Goal: Information Seeking & Learning: Learn about a topic

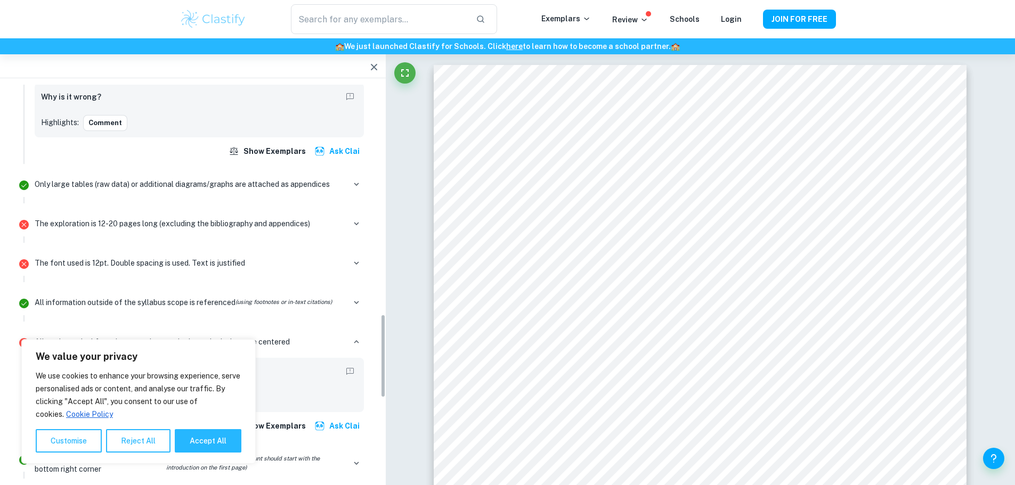
scroll to position [1279, 0]
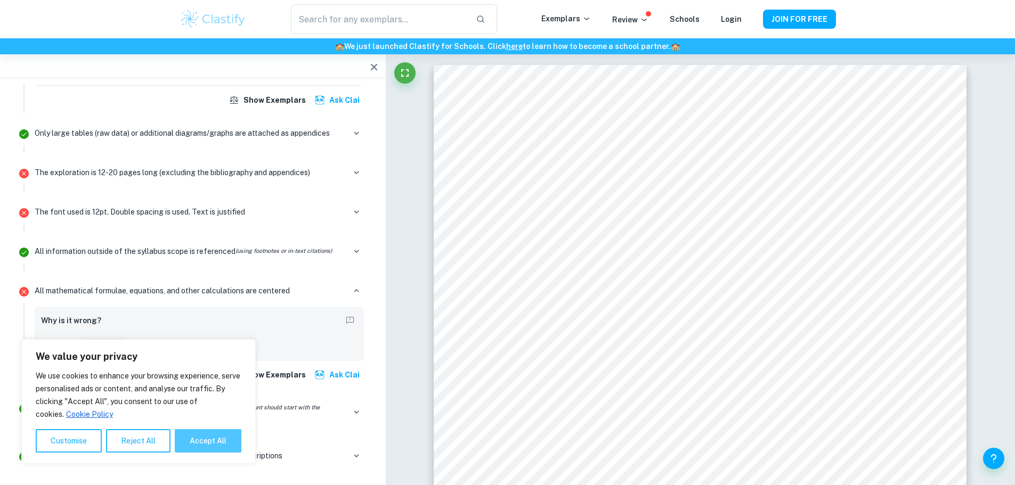
click at [204, 443] on button "Accept All" at bounding box center [208, 440] width 67 height 23
checkbox input "true"
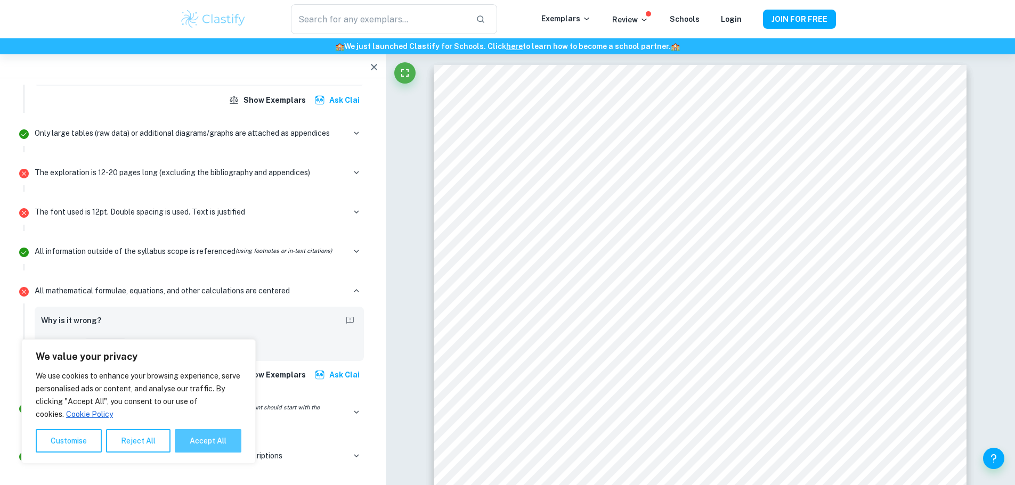
checkbox input "true"
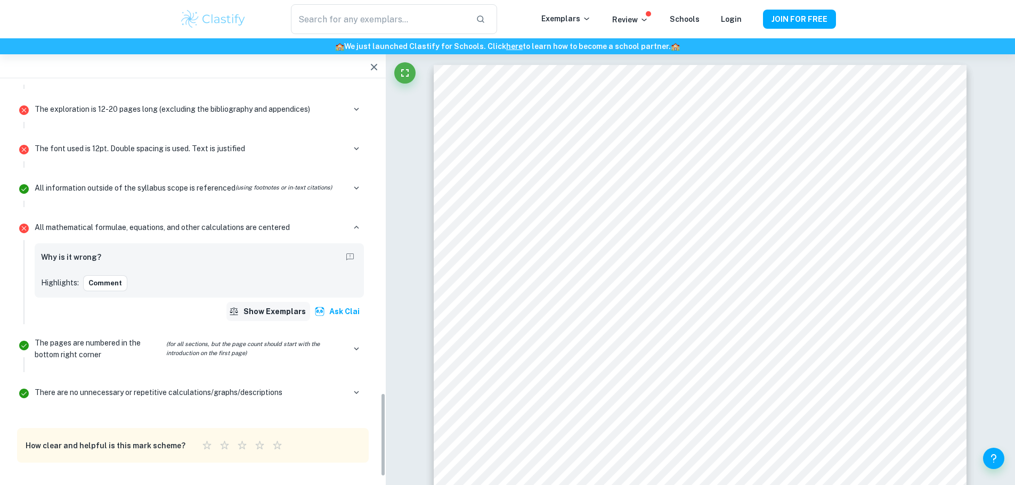
scroll to position [1460, 0]
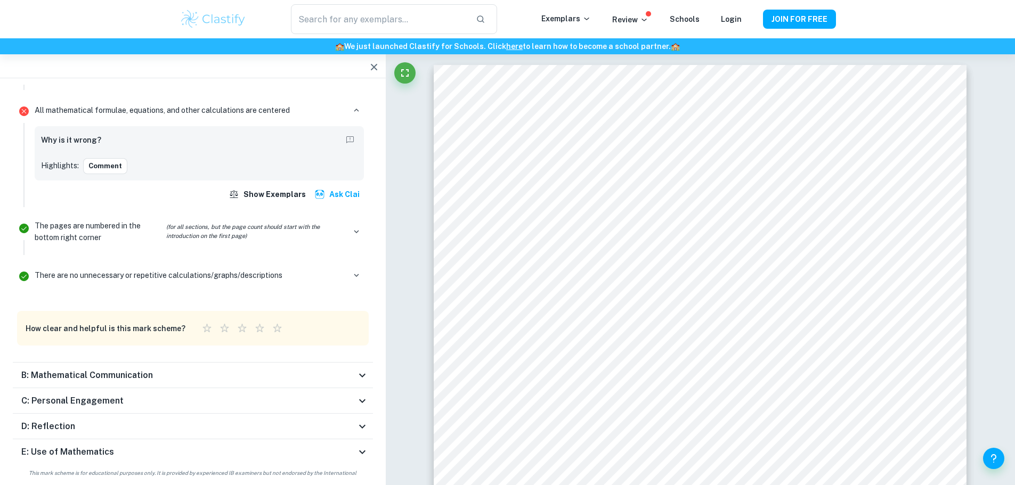
click at [359, 369] on icon at bounding box center [362, 375] width 13 height 13
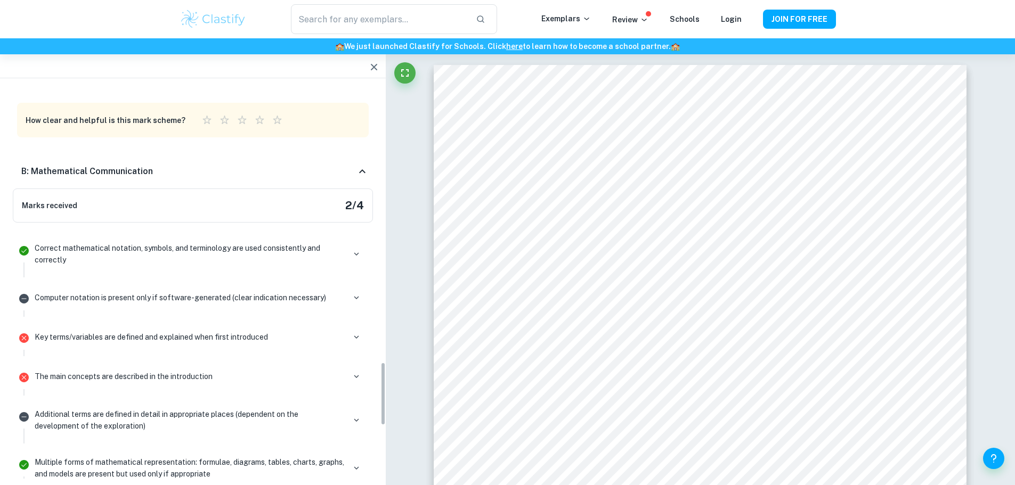
scroll to position [2041, 0]
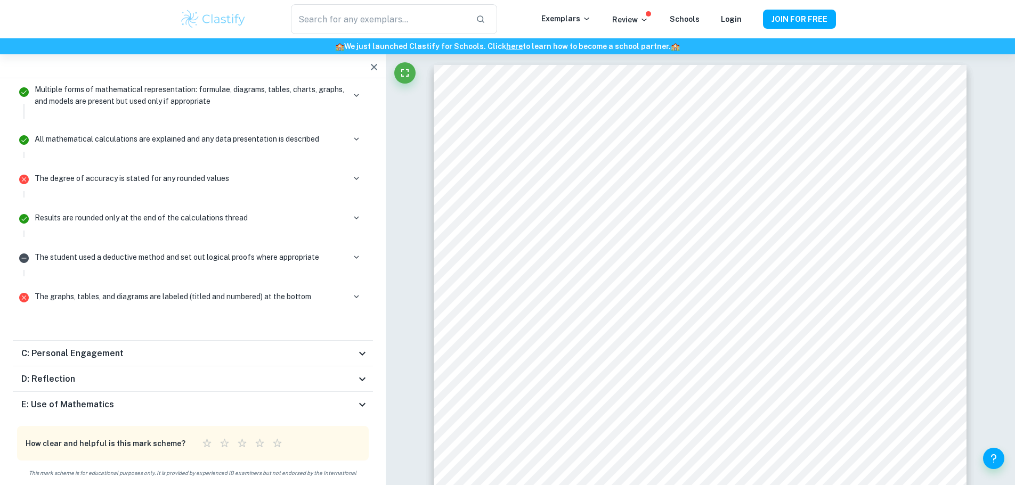
click at [365, 347] on icon at bounding box center [362, 353] width 13 height 13
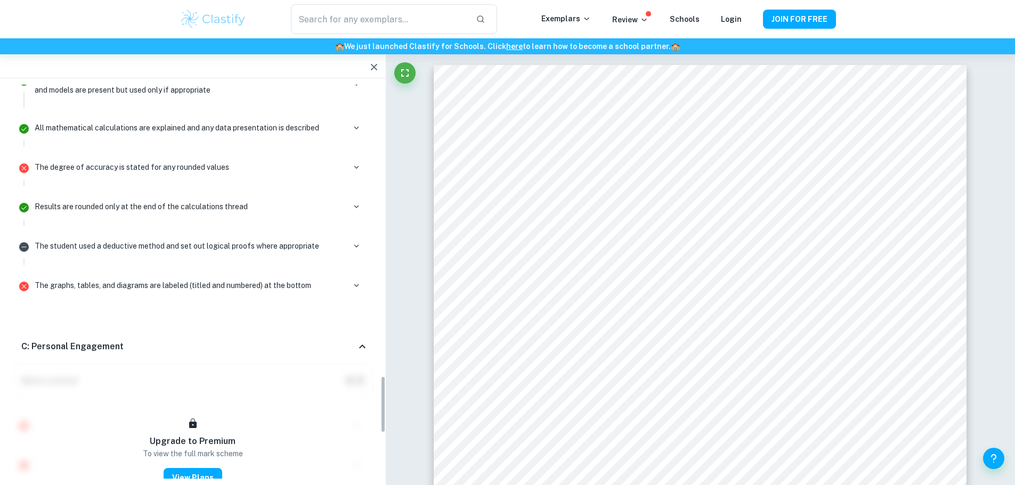
scroll to position [2313, 0]
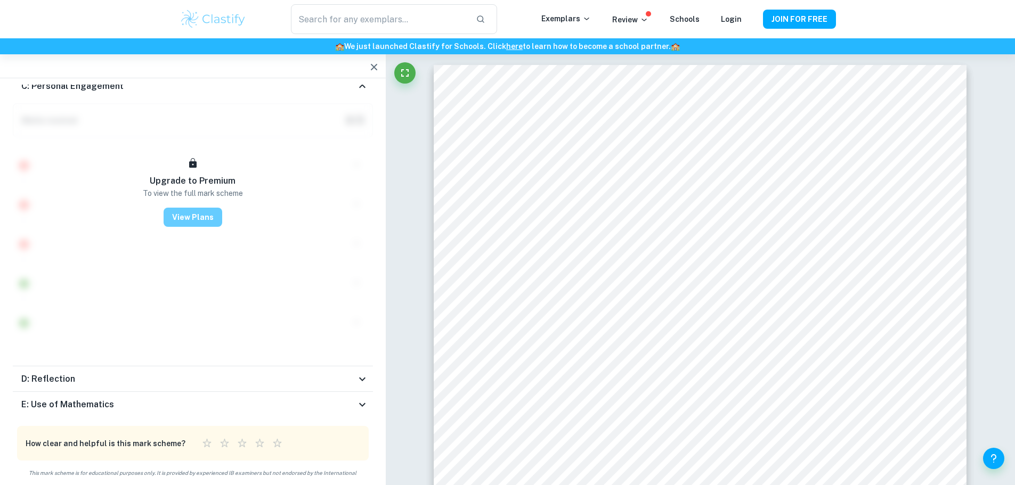
click at [187, 213] on button "View Plans" at bounding box center [193, 217] width 59 height 19
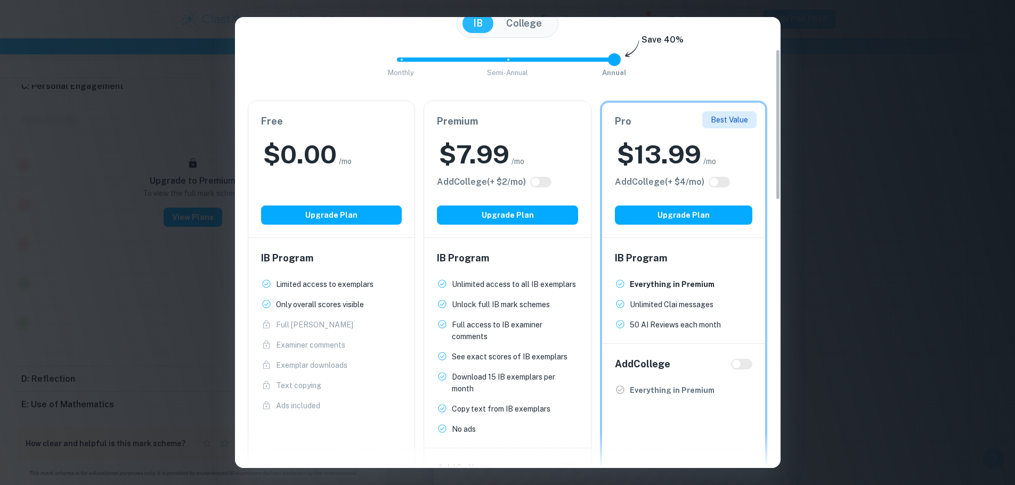
scroll to position [0, 0]
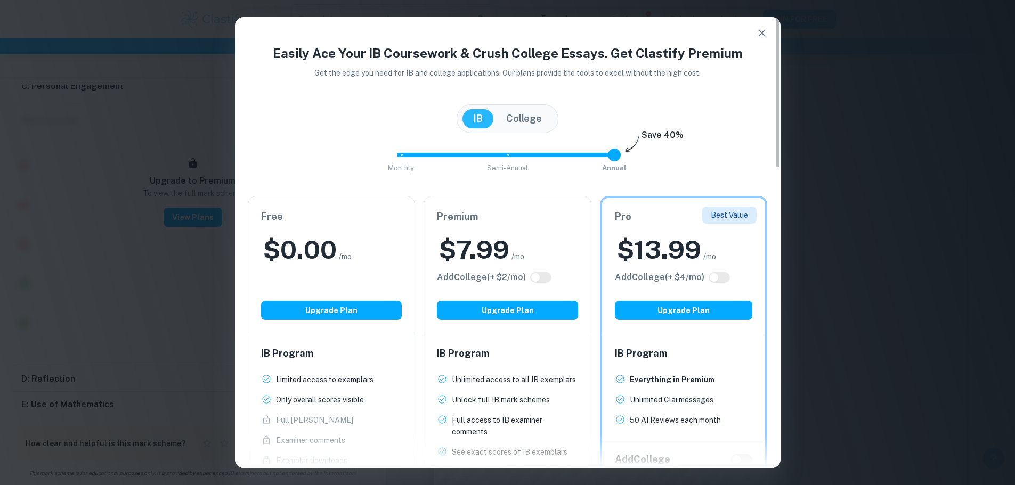
click at [757, 33] on icon "button" at bounding box center [762, 33] width 13 height 13
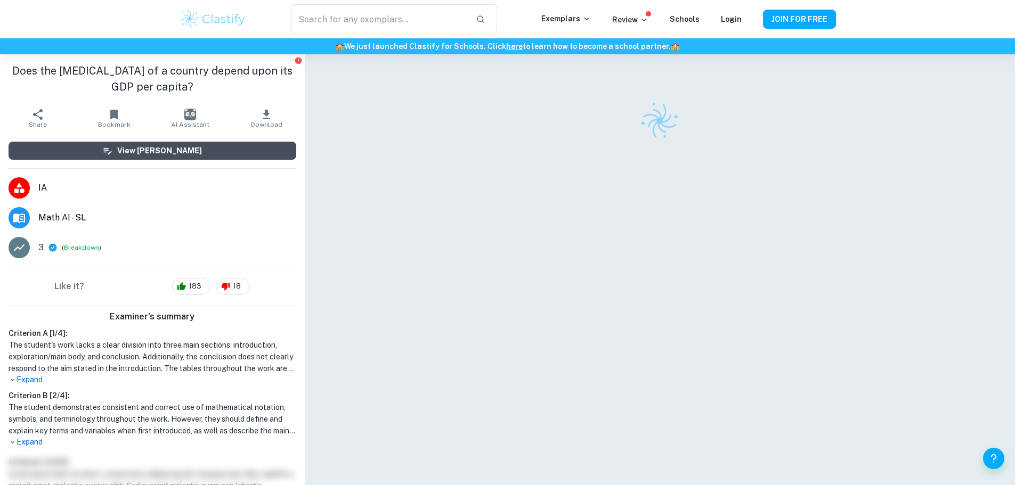
click at [143, 153] on h6 "View Mark Scheme" at bounding box center [159, 151] width 85 height 12
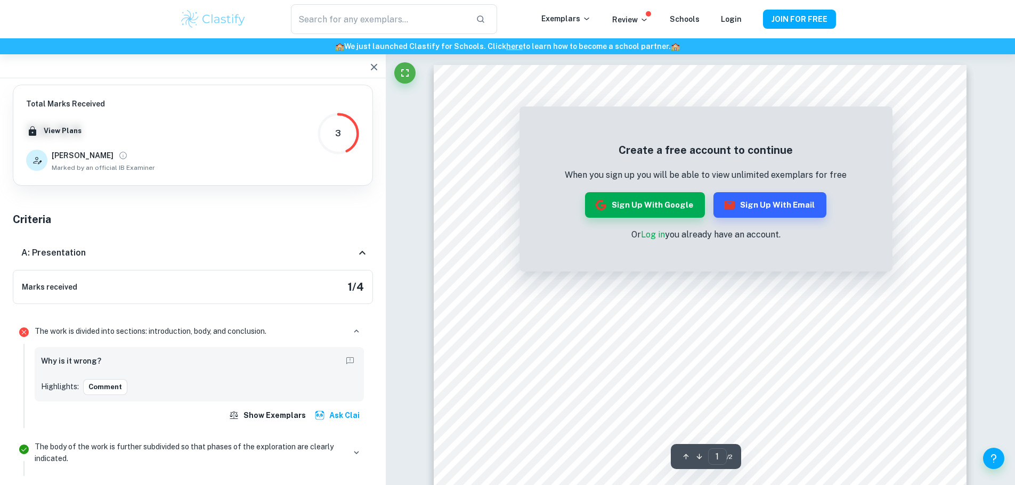
click at [360, 252] on icon at bounding box center [362, 253] width 13 height 13
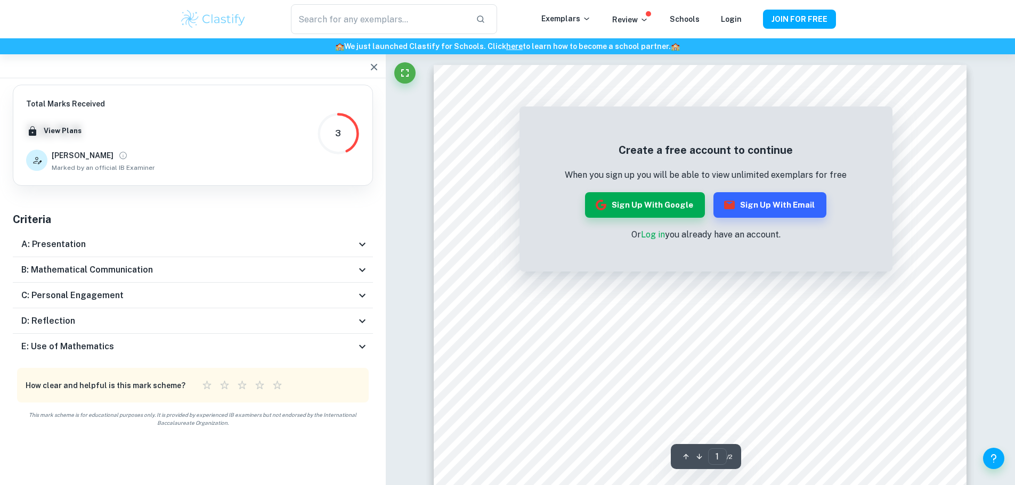
click at [362, 266] on icon at bounding box center [362, 270] width 13 height 13
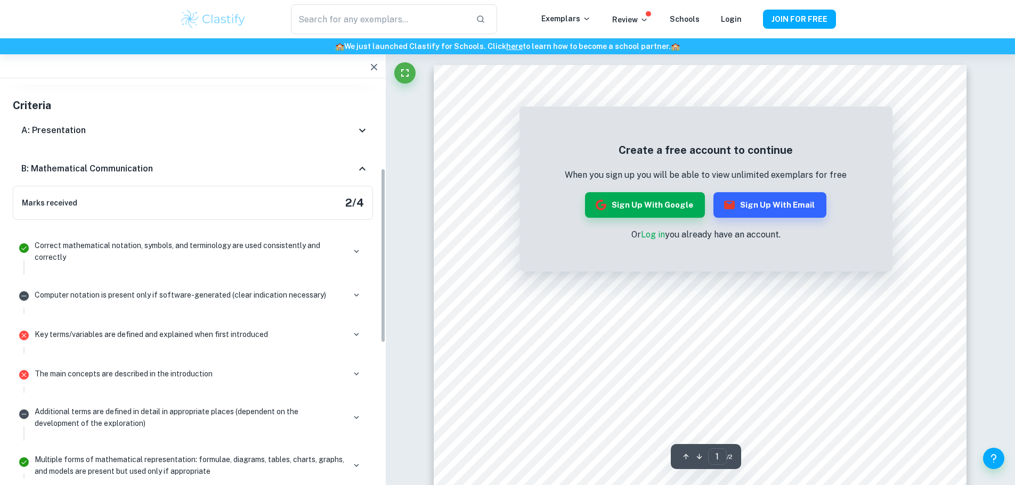
scroll to position [53, 0]
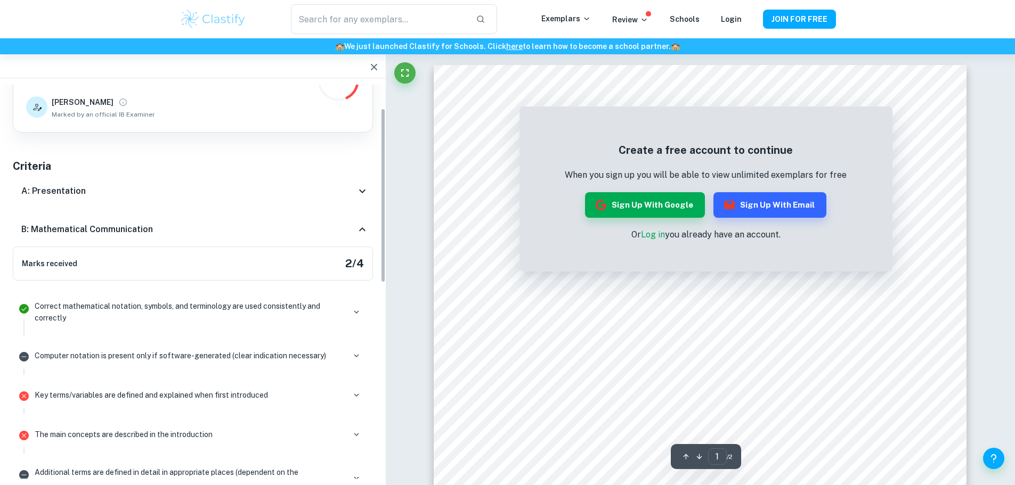
click at [366, 191] on icon at bounding box center [362, 191] width 13 height 13
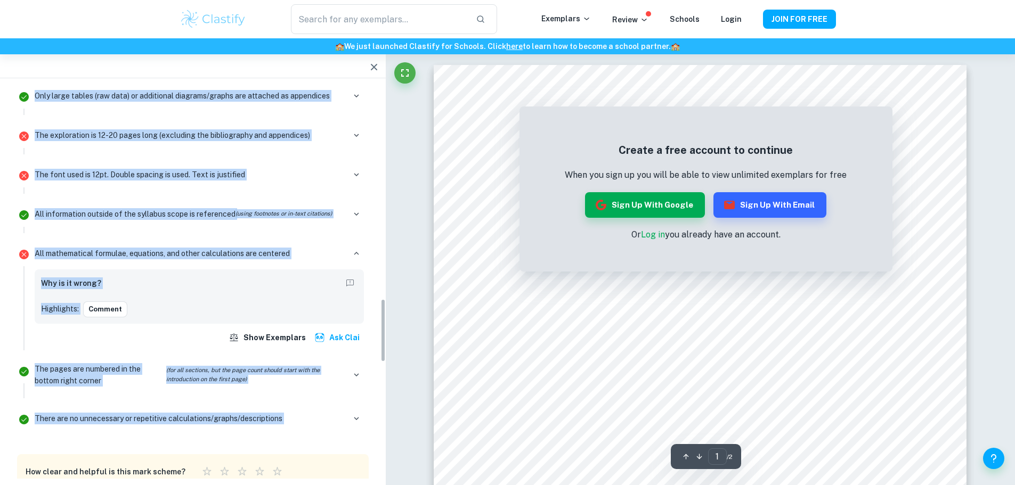
scroll to position [1332, 0]
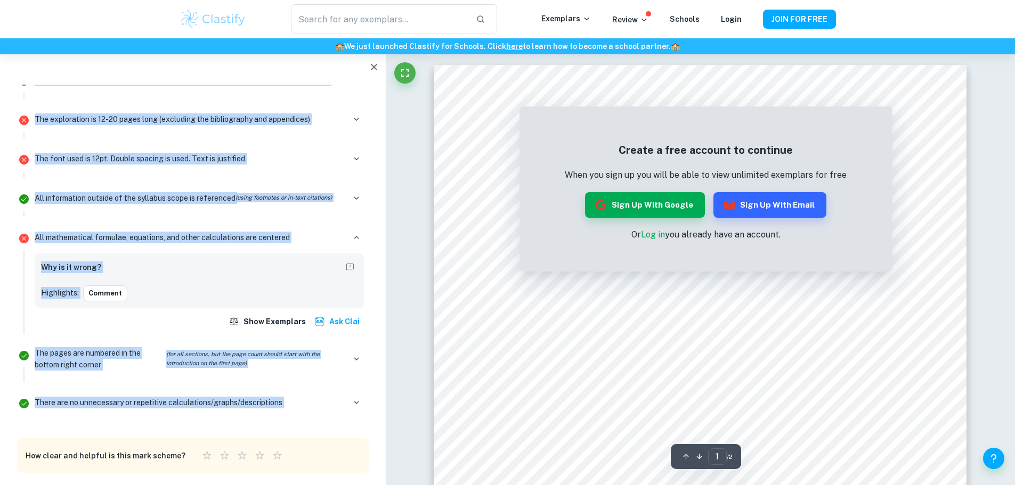
drag, startPoint x: 12, startPoint y: 220, endPoint x: 356, endPoint y: 411, distance: 393.6
copy div "Criteria A: Presentation Marks received 1 / 4 The work is divided into sections…"
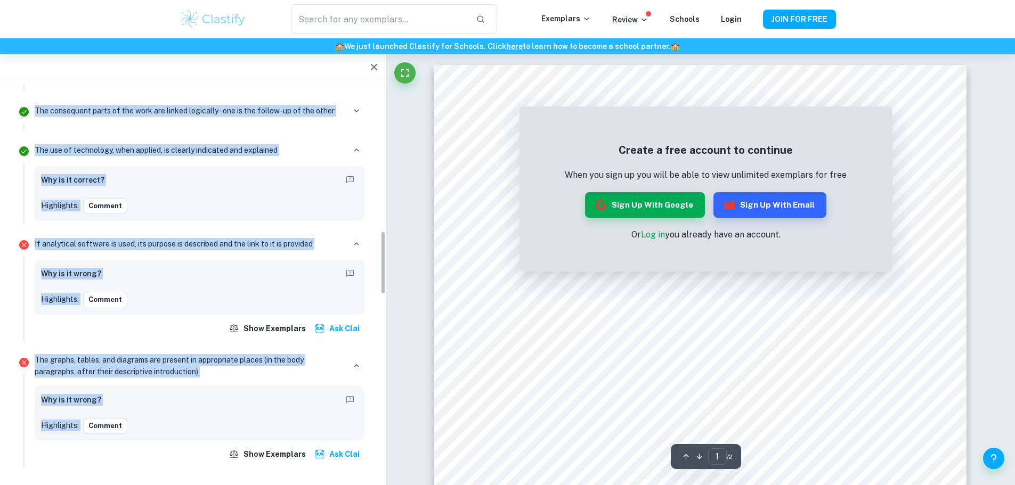
scroll to position [906, 0]
